Goal: Task Accomplishment & Management: Manage account settings

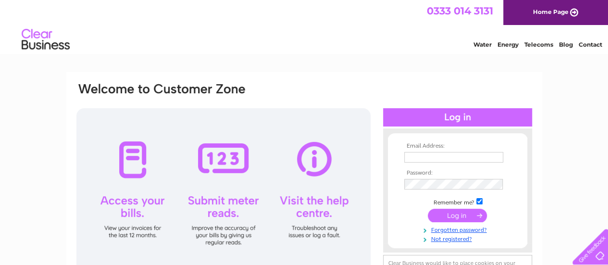
type input "[EMAIL_ADDRESS][DOMAIN_NAME]"
click at [456, 218] on input "submit" at bounding box center [457, 215] width 59 height 13
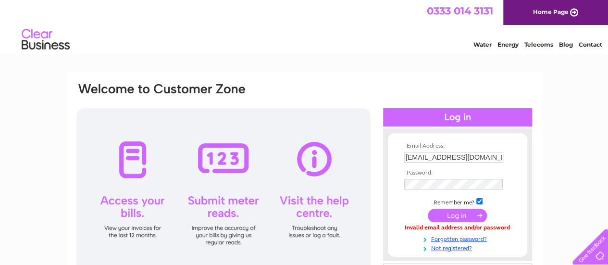
click at [501, 156] on input "[EMAIL_ADDRESS][DOMAIN_NAME]" at bounding box center [453, 157] width 99 height 11
click at [501, 156] on input "janetpeckham@btinternet.com" at bounding box center [454, 158] width 100 height 12
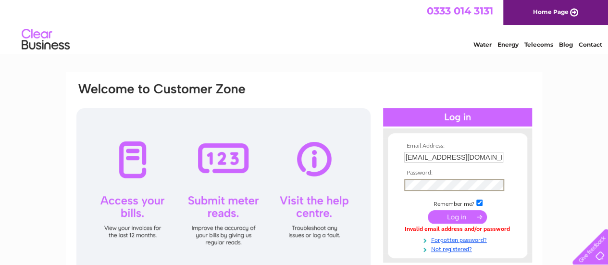
click at [459, 221] on input "submit" at bounding box center [457, 216] width 59 height 13
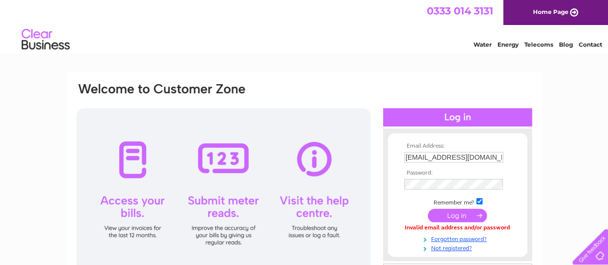
click at [455, 216] on input "submit" at bounding box center [457, 215] width 59 height 13
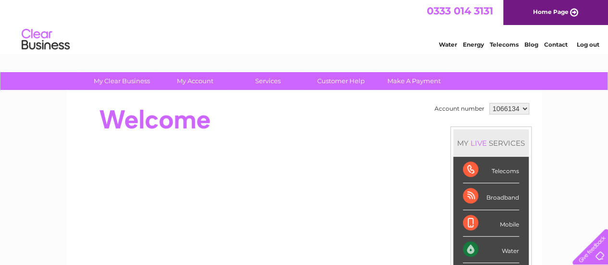
drag, startPoint x: 0, startPoint y: 0, endPoint x: 447, endPoint y: 182, distance: 482.2
click at [447, 182] on td "Account number 1066134 MY LIVE SERVICES Telecoms Broadband Mobile Water Electri…" at bounding box center [482, 269] width 100 height 338
click at [220, 56] on html "0333 014 3131 Home Page Water Energy Telecoms Blog Contact Log out" at bounding box center [304, 28] width 608 height 56
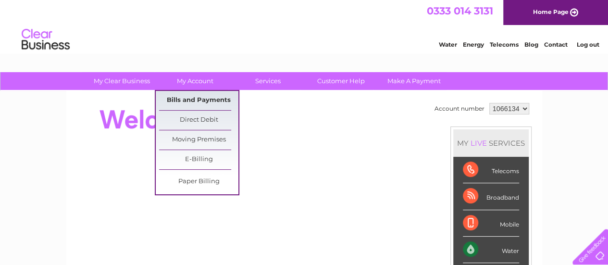
click at [196, 100] on link "Bills and Payments" at bounding box center [198, 100] width 79 height 19
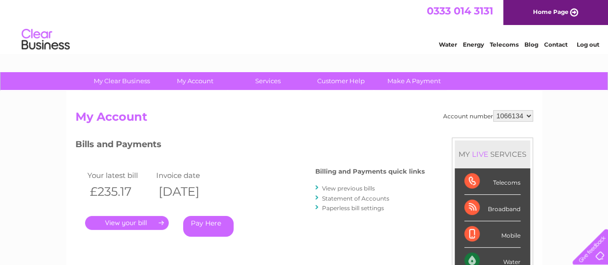
click at [352, 186] on link "View previous bills" at bounding box center [348, 188] width 53 height 7
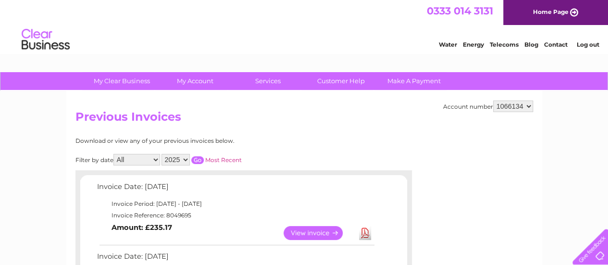
click at [181, 160] on select "2025 2024 2023 2022" at bounding box center [176, 160] width 28 height 12
select select "2024"
click at [162, 154] on select "2025 2024 2023 2022" at bounding box center [176, 160] width 28 height 12
click at [200, 159] on input "button" at bounding box center [197, 160] width 13 height 8
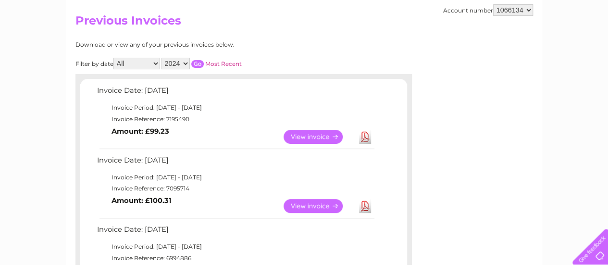
scroll to position [115, 0]
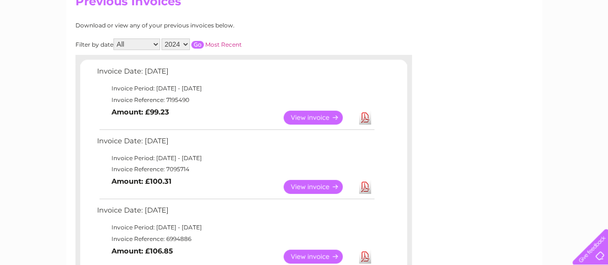
click at [313, 186] on link "View" at bounding box center [319, 187] width 71 height 14
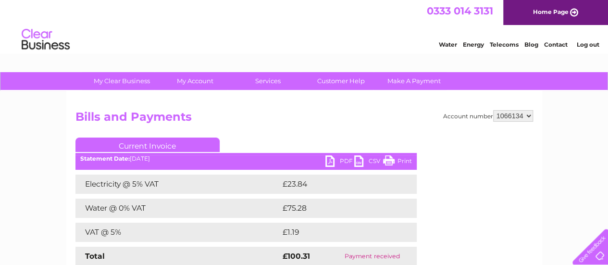
click at [338, 166] on link "PDF" at bounding box center [339, 162] width 29 height 14
